Goal: Task Accomplishment & Management: Manage account settings

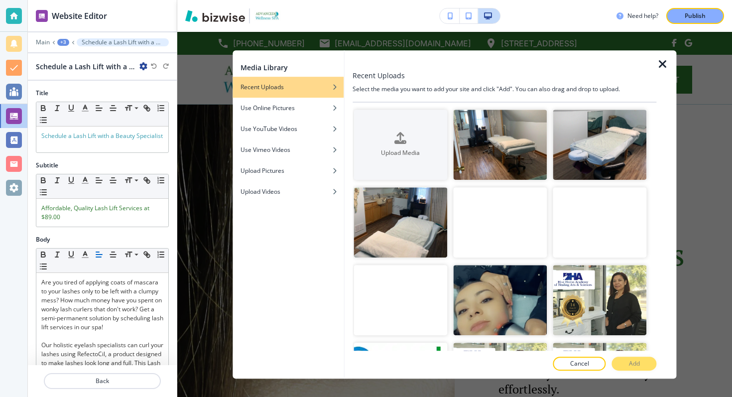
click at [672, 68] on div at bounding box center [667, 214] width 20 height 329
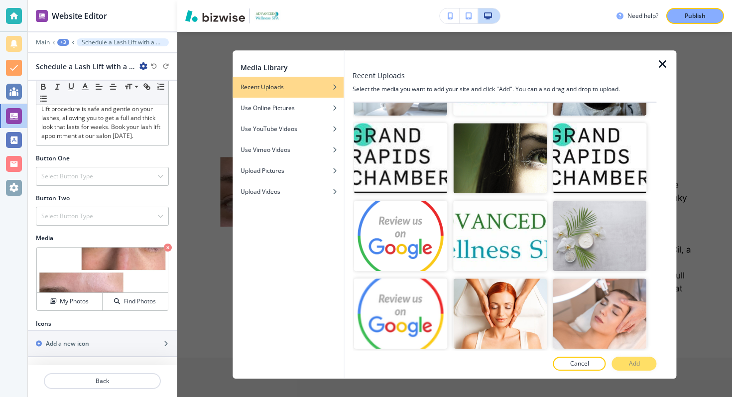
click at [665, 63] on icon "button" at bounding box center [663, 64] width 12 height 12
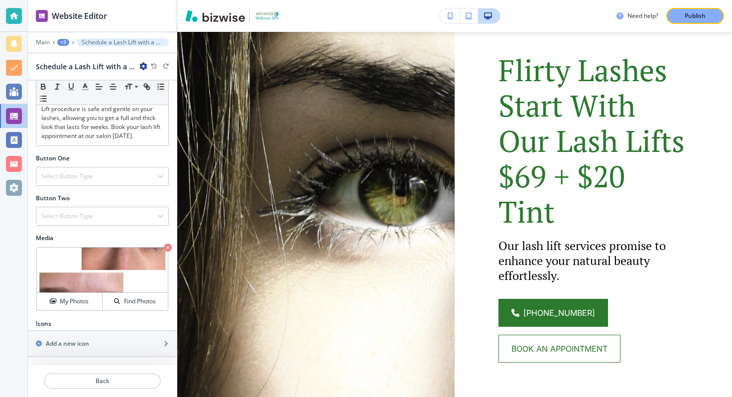
scroll to position [0, 0]
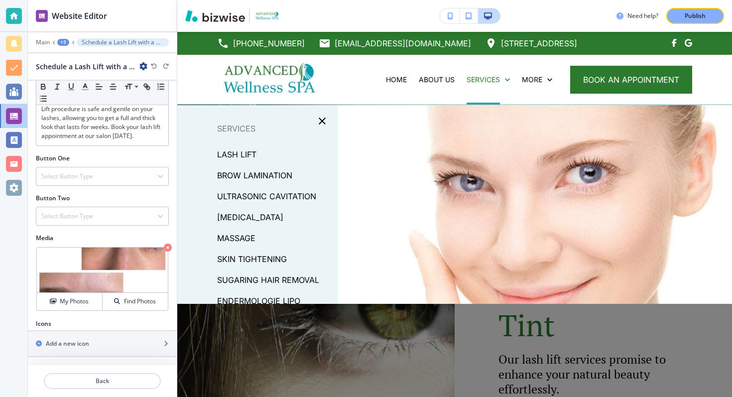
click at [253, 174] on p "BROW LAMINATION" at bounding box center [254, 175] width 75 height 15
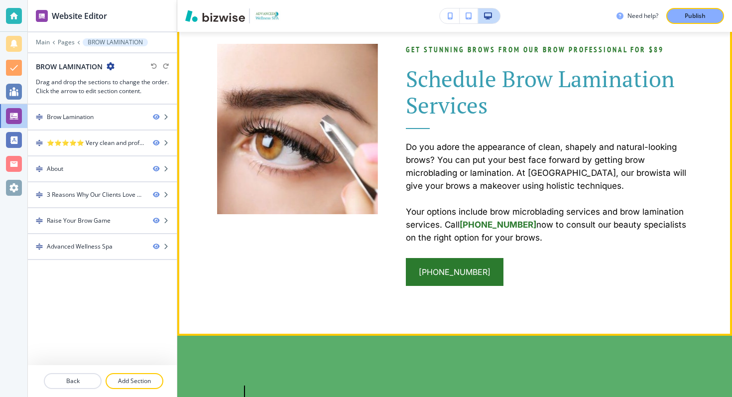
scroll to position [604, 0]
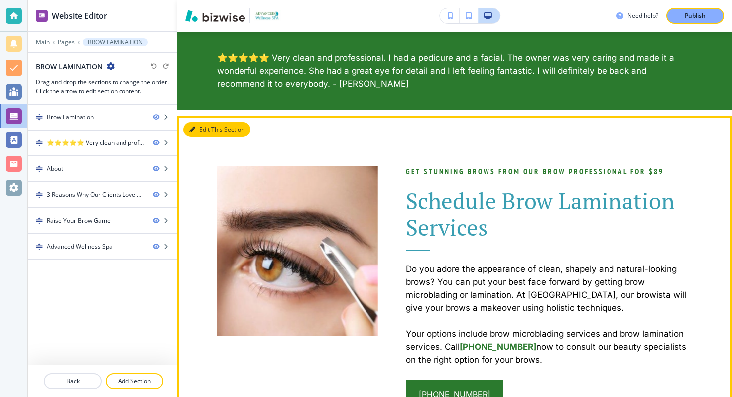
click at [204, 127] on button "Edit This Section" at bounding box center [216, 129] width 67 height 15
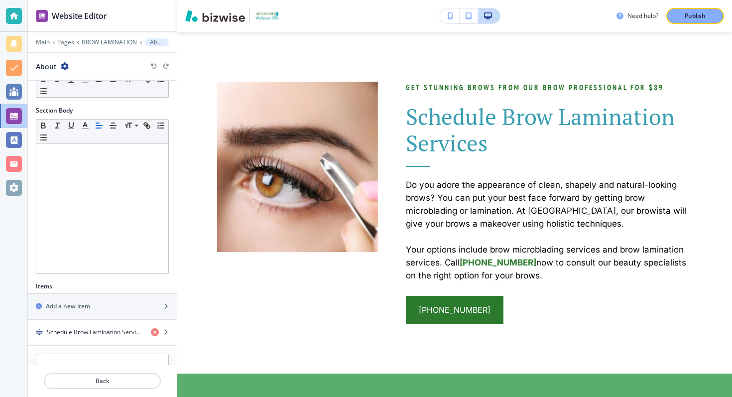
scroll to position [169, 0]
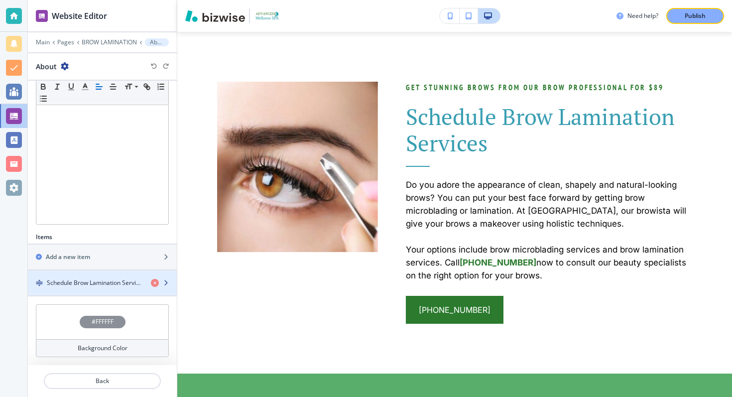
click at [111, 291] on div "button" at bounding box center [102, 291] width 149 height 8
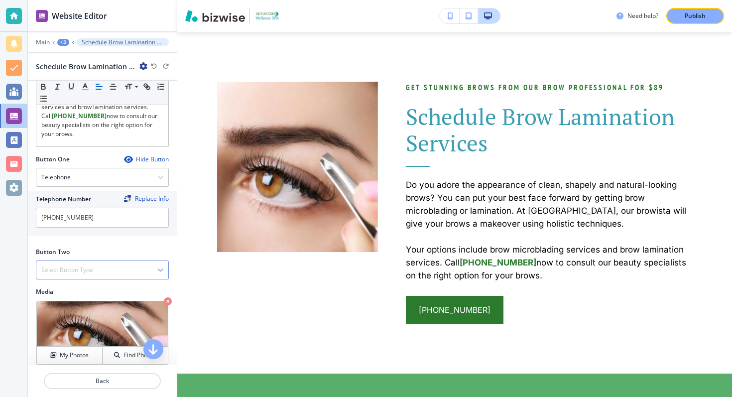
scroll to position [310, 0]
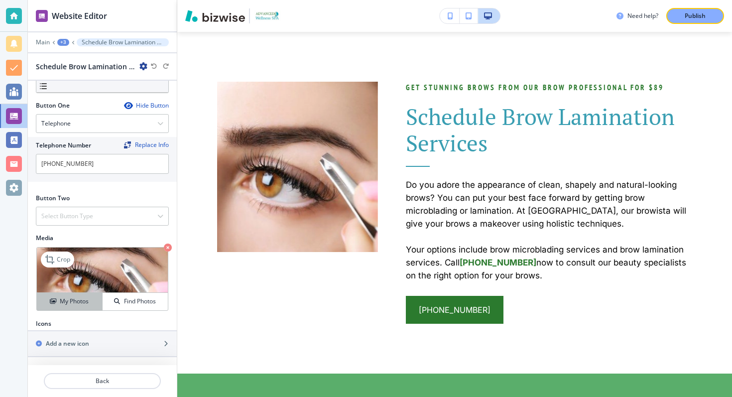
click at [89, 301] on div "My Photos" at bounding box center [69, 301] width 65 height 9
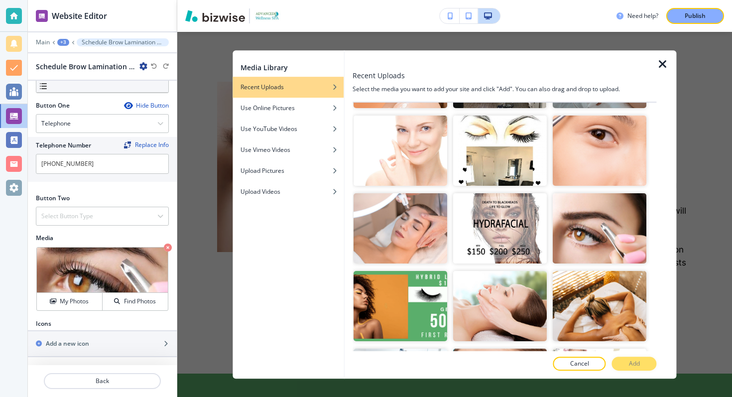
scroll to position [1862, 0]
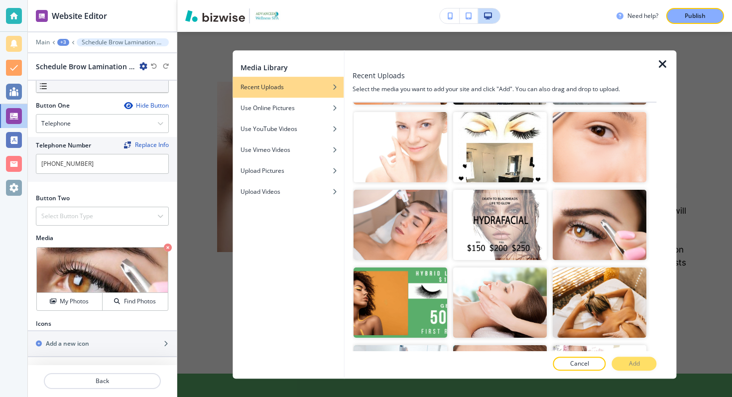
click at [648, 65] on div at bounding box center [504, 60] width 304 height 20
click at [661, 65] on icon "button" at bounding box center [663, 64] width 12 height 12
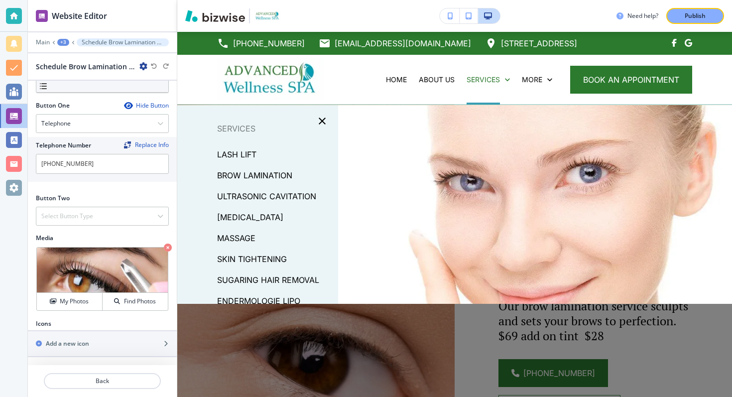
scroll to position [5, 0]
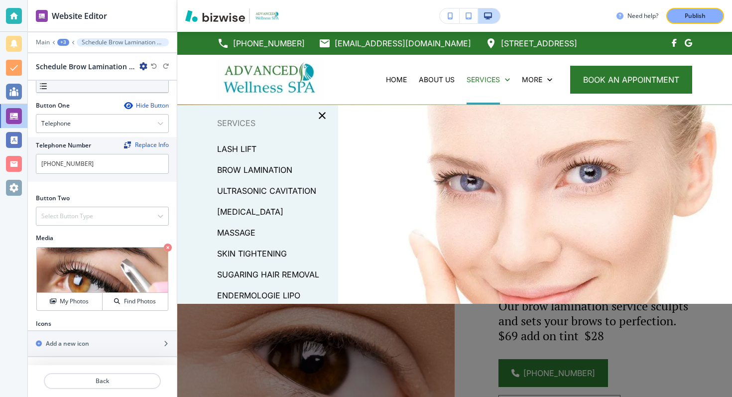
click at [252, 210] on p "[MEDICAL_DATA]" at bounding box center [250, 211] width 66 height 15
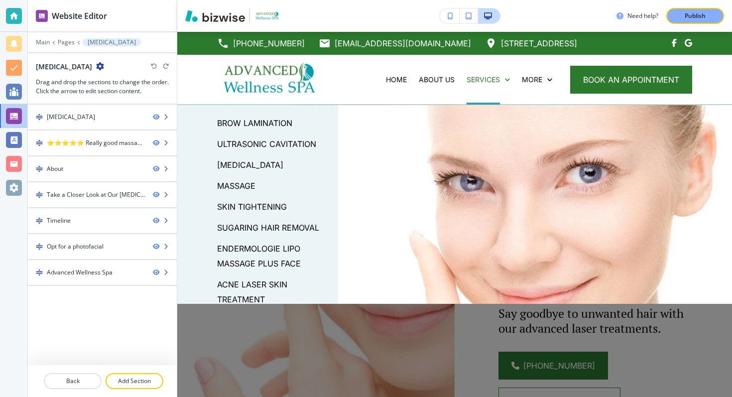
scroll to position [58, 0]
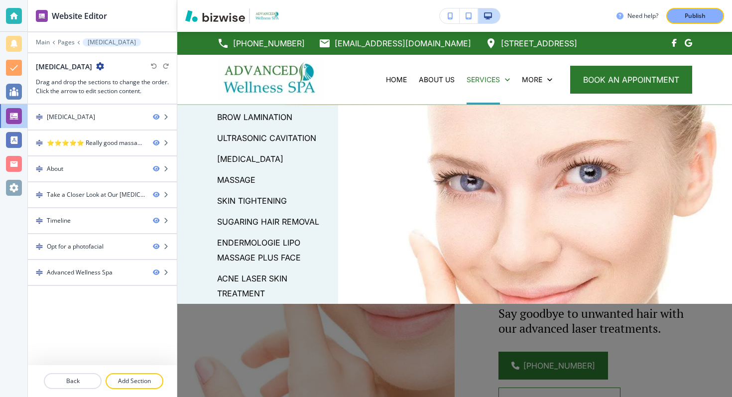
click at [253, 272] on p "ACNE LASER SKIN TREATMENT" at bounding box center [273, 286] width 113 height 30
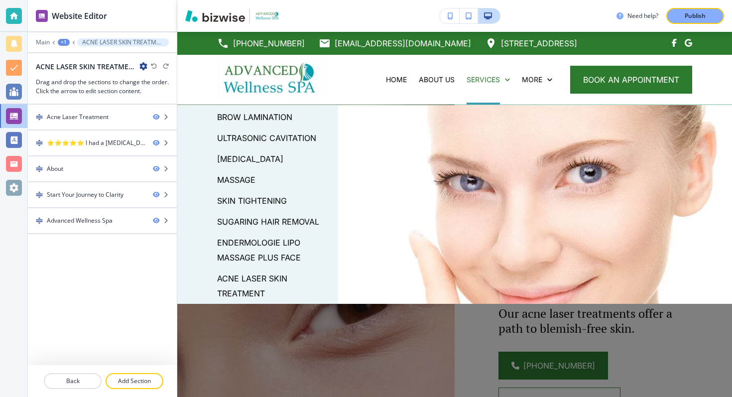
click at [265, 239] on p "ENDERMOLOGIE LIPO MASSAGE PLUS FACE" at bounding box center [273, 250] width 113 height 30
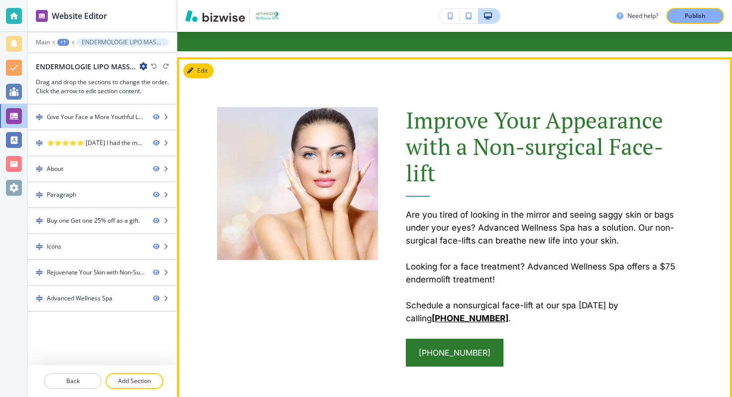
scroll to position [0, 0]
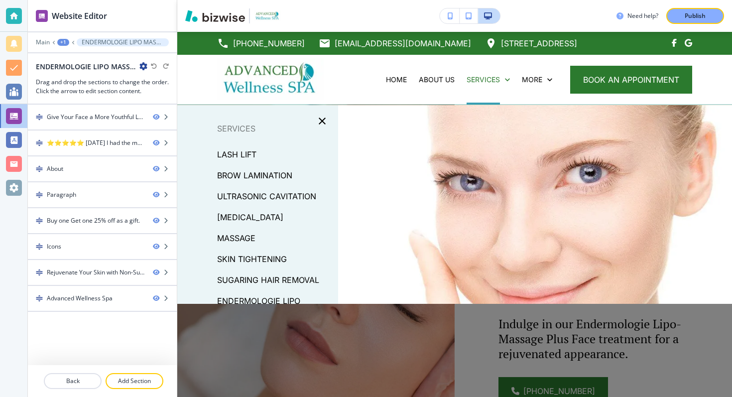
click at [255, 220] on p "[MEDICAL_DATA]" at bounding box center [250, 217] width 66 height 15
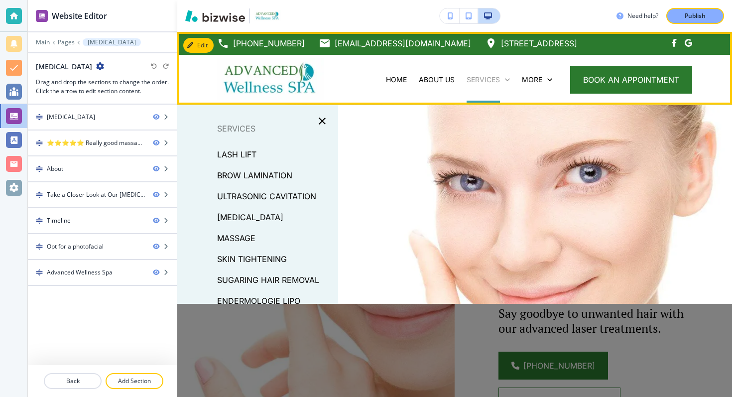
click at [472, 82] on p "SERVICES" at bounding box center [482, 80] width 33 height 10
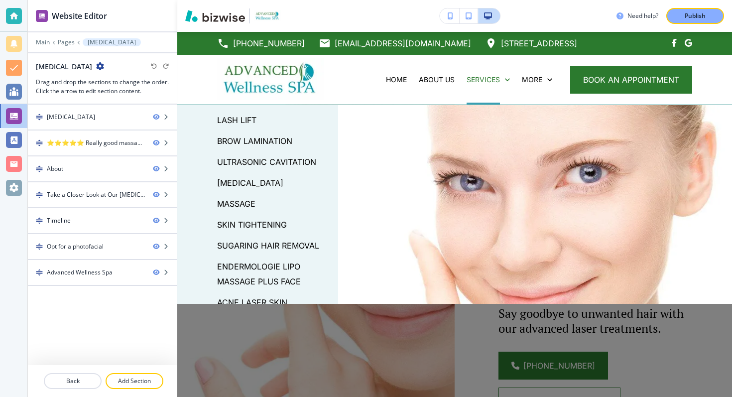
scroll to position [58, 0]
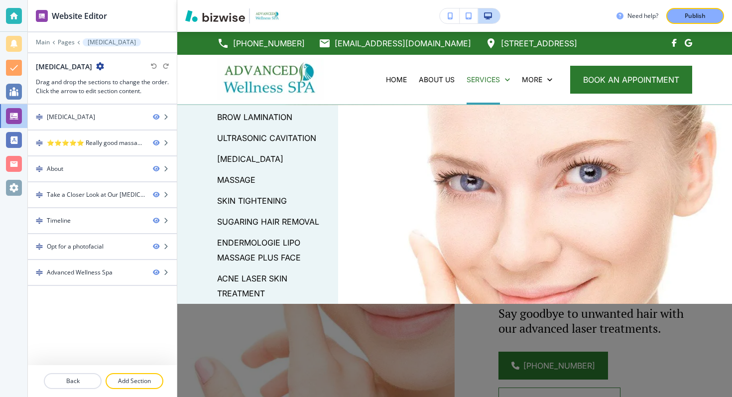
click at [244, 274] on p "ACNE LASER SKIN TREATMENT" at bounding box center [273, 286] width 113 height 30
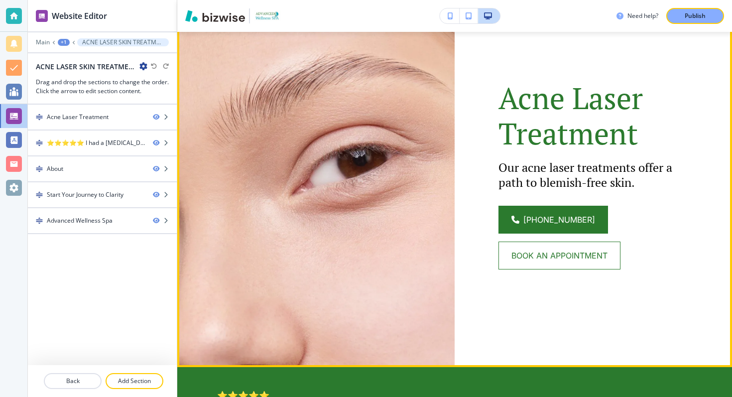
scroll to position [0, 0]
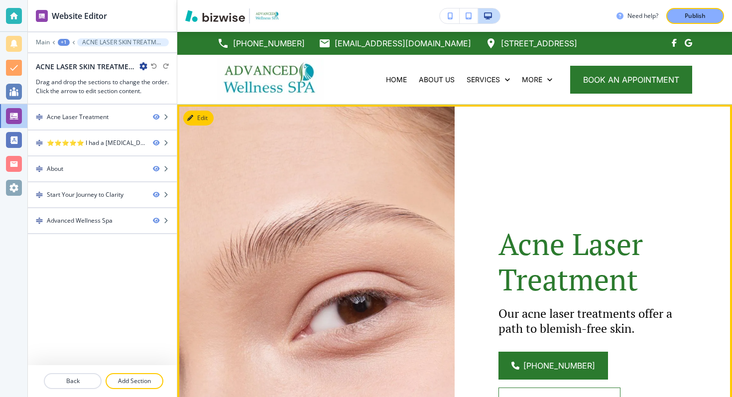
click at [203, 111] on button "Edit" at bounding box center [198, 118] width 30 height 15
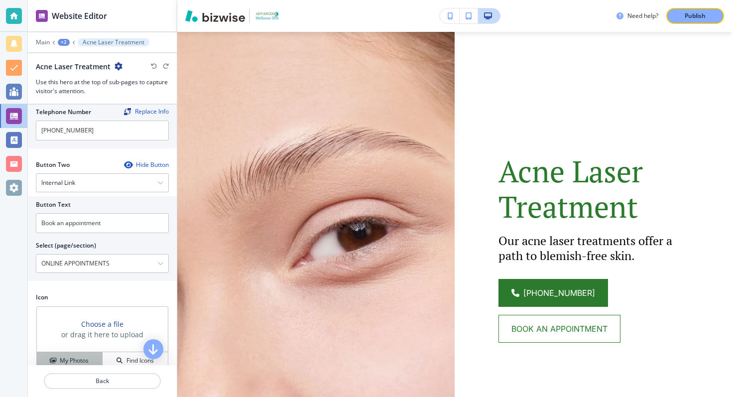
scroll to position [461, 0]
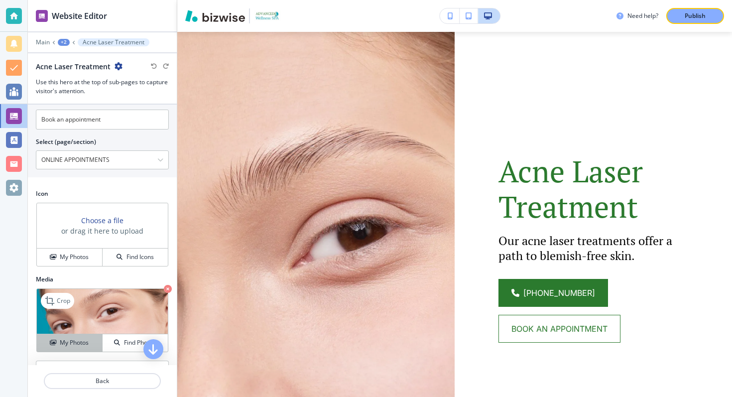
click at [64, 344] on h4 "My Photos" at bounding box center [74, 342] width 29 height 9
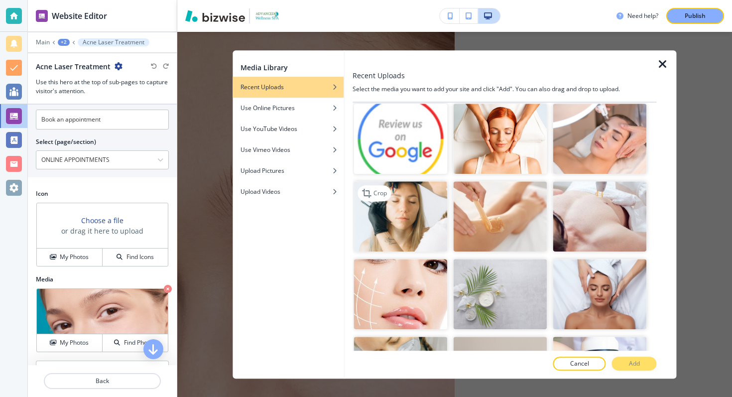
scroll to position [2662, 0]
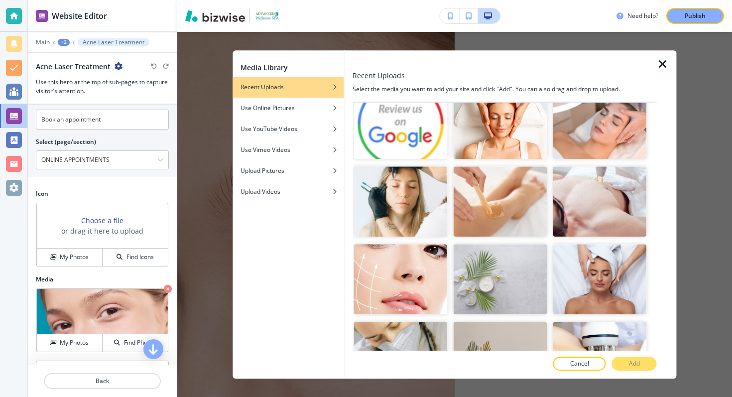
click at [661, 57] on div at bounding box center [667, 214] width 20 height 329
click at [661, 70] on icon "button" at bounding box center [663, 64] width 12 height 12
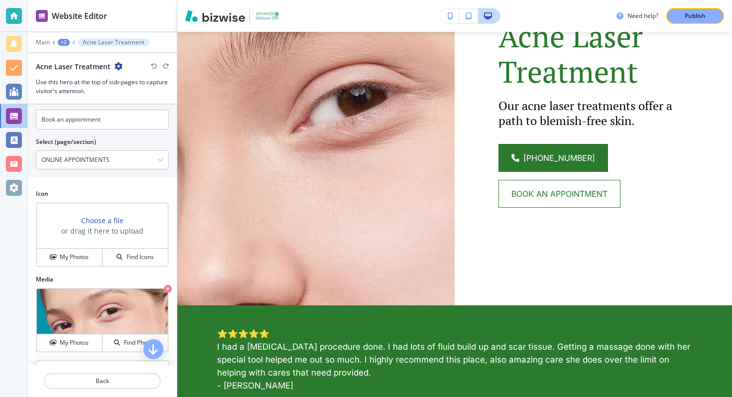
scroll to position [0, 0]
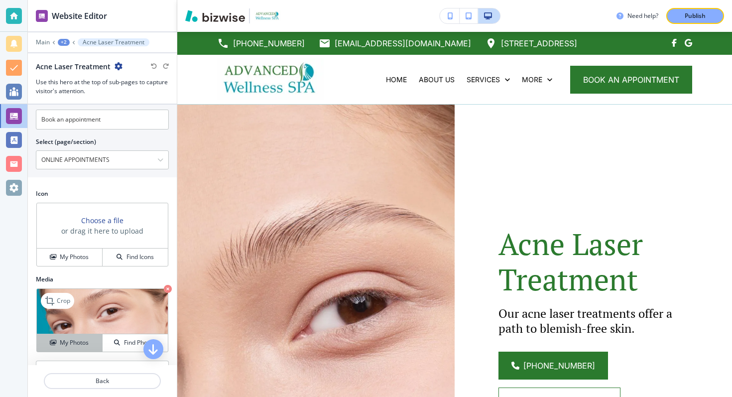
click at [63, 340] on h4 "My Photos" at bounding box center [74, 342] width 29 height 9
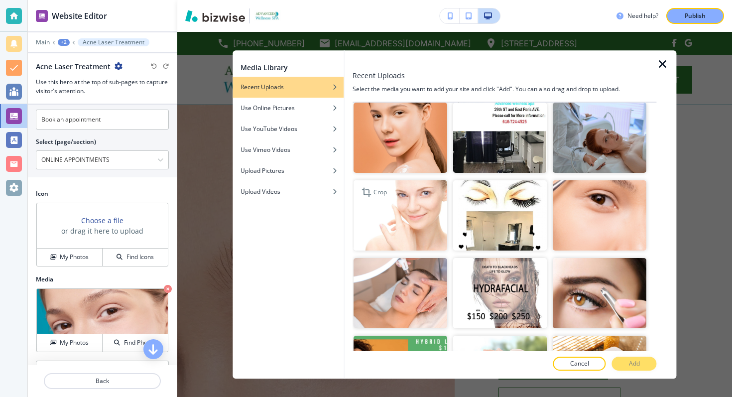
scroll to position [1811, 0]
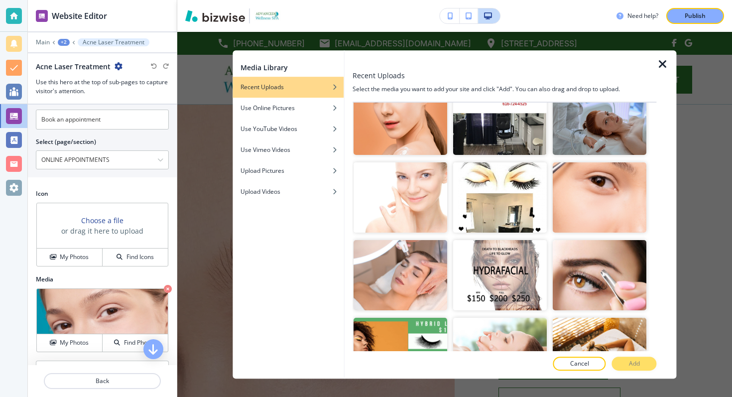
click at [664, 65] on icon "button" at bounding box center [663, 64] width 12 height 12
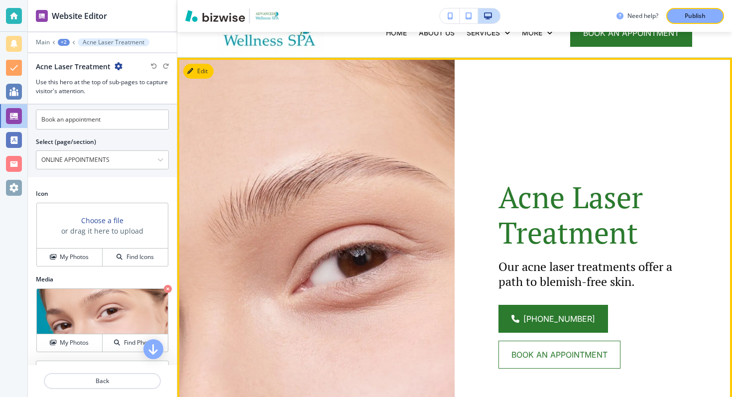
scroll to position [0, 0]
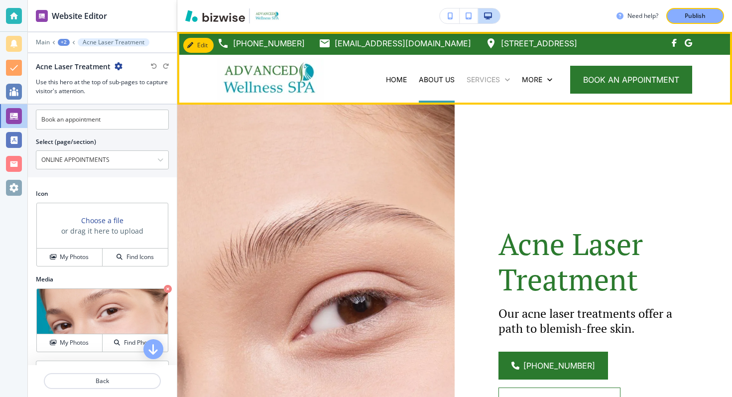
click at [483, 77] on p "SERVICES" at bounding box center [482, 80] width 33 height 10
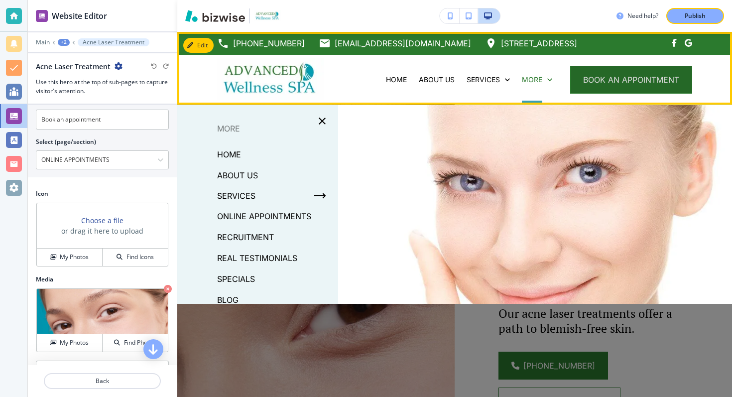
click at [580, 76] on button "book an appointment" at bounding box center [631, 80] width 122 height 28
